Goal: Information Seeking & Learning: Learn about a topic

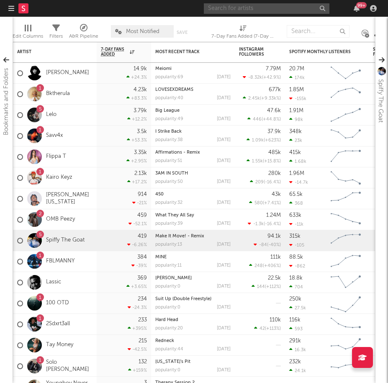
click at [273, 11] on input "text" at bounding box center [266, 8] width 125 height 10
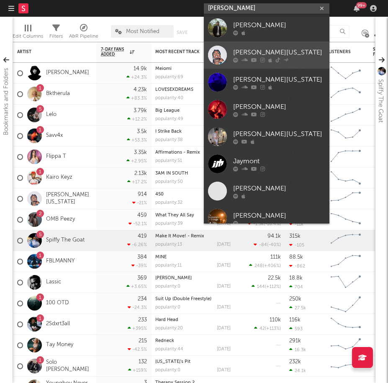
type input "[PERSON_NAME]"
click at [269, 51] on div "[PERSON_NAME][US_STATE]" at bounding box center [279, 52] width 92 height 10
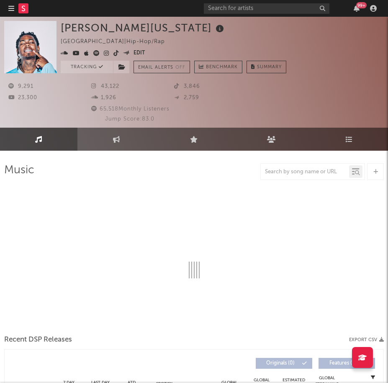
select select "6m"
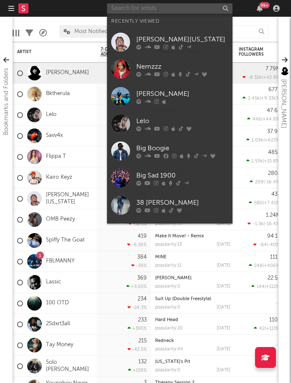
click at [145, 11] on input "text" at bounding box center [169, 8] width 125 height 10
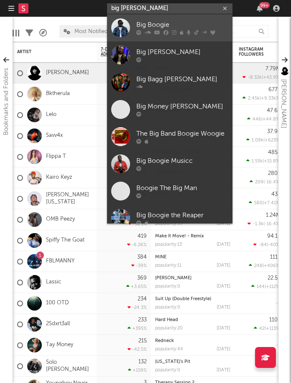
type input "big boog"
click at [150, 23] on div "Big Boogie" at bounding box center [182, 25] width 92 height 10
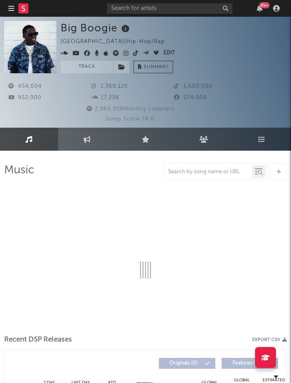
select select "6m"
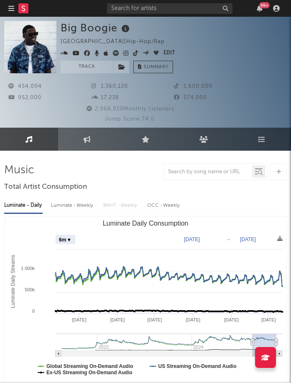
click at [133, 53] on icon at bounding box center [135, 53] width 5 height 6
